Goal: Navigation & Orientation: Find specific page/section

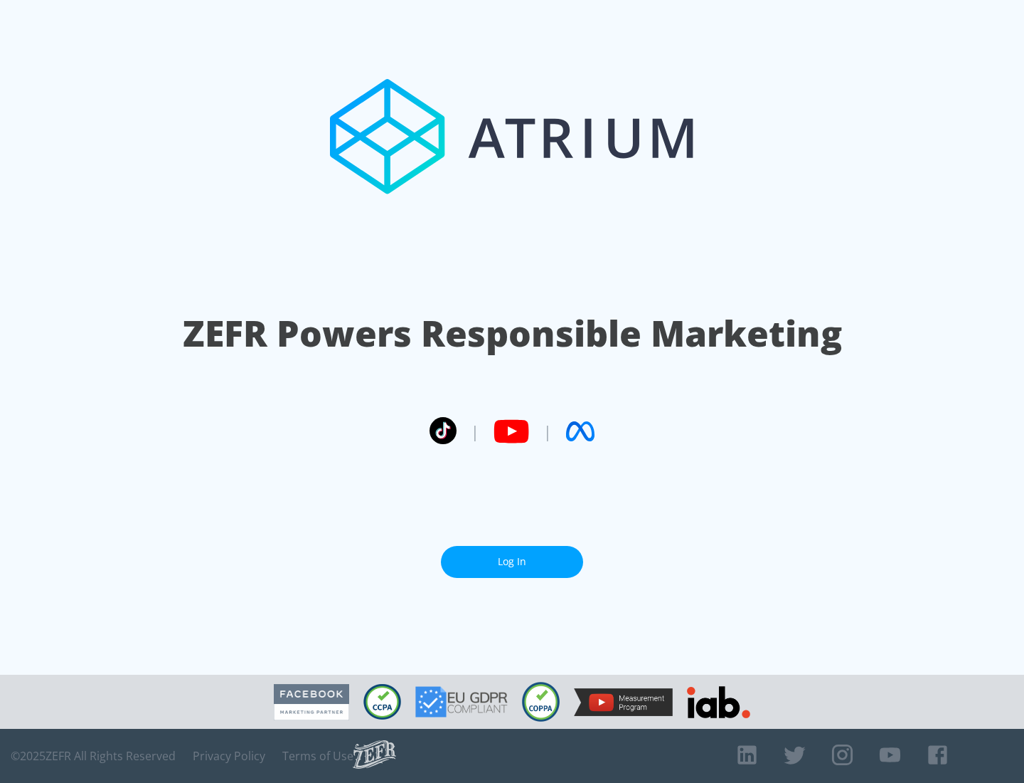
click at [512, 561] on link "Log In" at bounding box center [512, 562] width 142 height 32
